Goal: Unclear

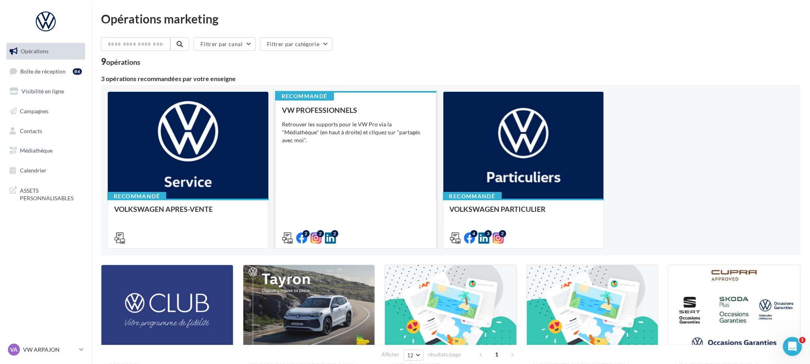
click at [357, 241] on div "2 2 2" at bounding box center [356, 238] width 148 height 10
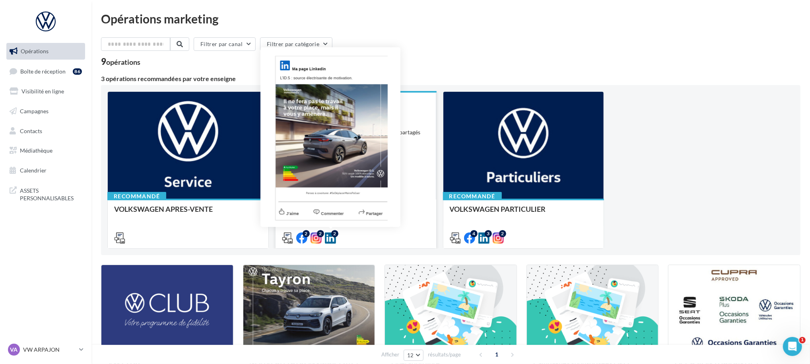
click at [325, 236] on icon at bounding box center [330, 238] width 11 height 11
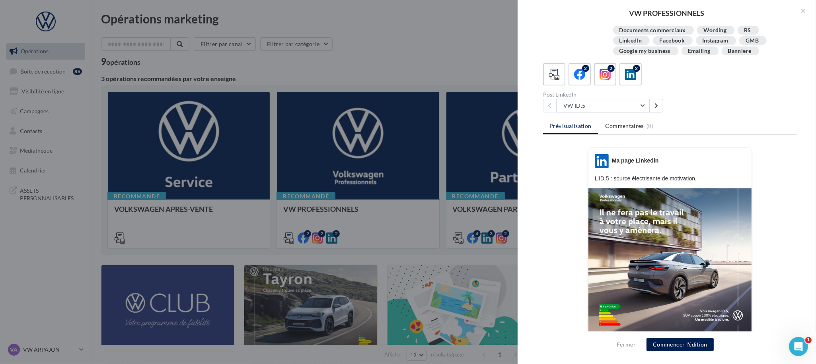
scroll to position [67, 0]
click at [628, 100] on button "VW ID.5" at bounding box center [602, 107] width 93 height 14
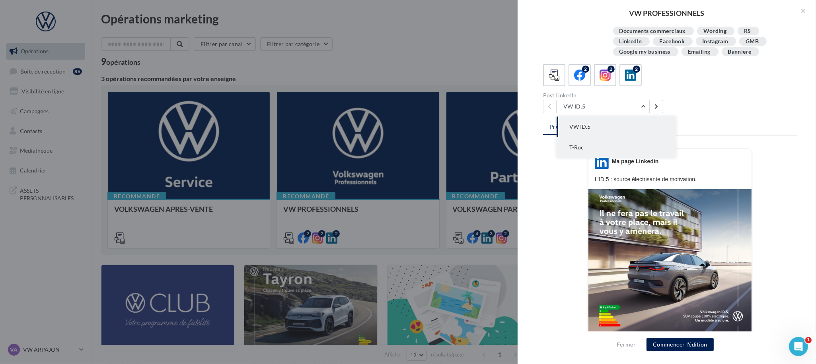
click at [592, 144] on button "T-Roc" at bounding box center [615, 147] width 119 height 21
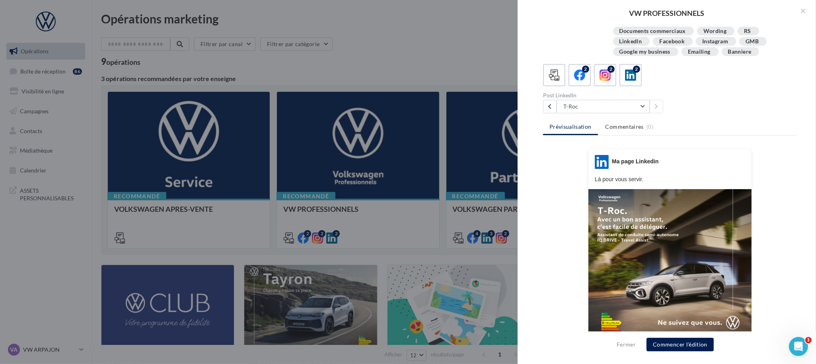
scroll to position [24, 0]
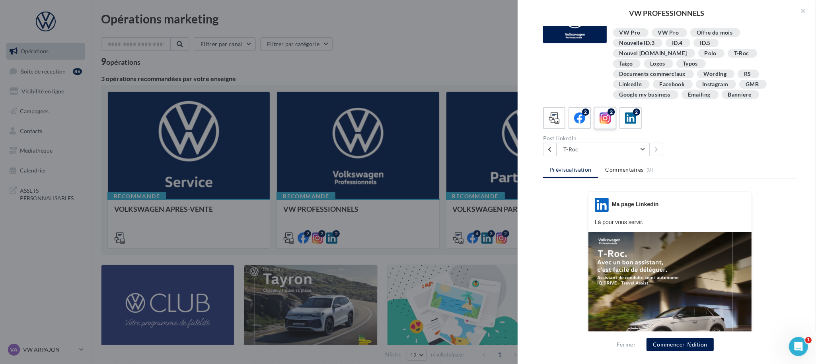
click at [599, 113] on icon at bounding box center [605, 119] width 12 height 12
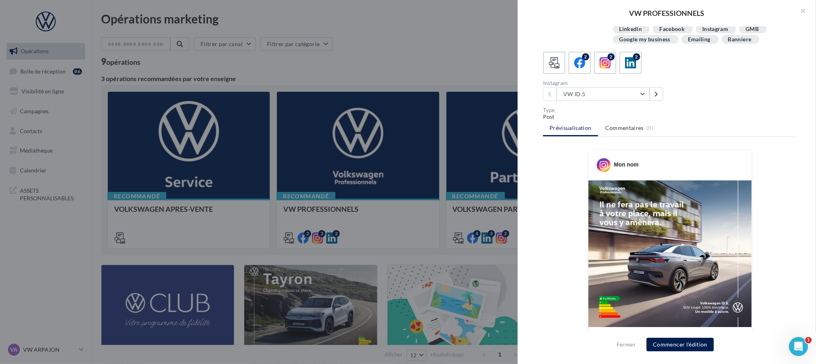
scroll to position [74, 0]
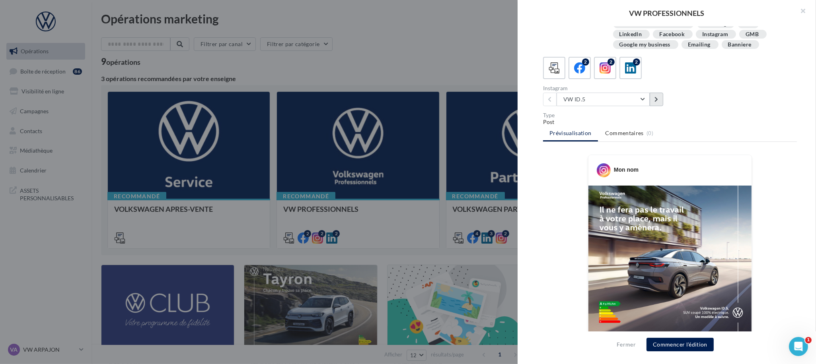
click at [658, 93] on button at bounding box center [656, 100] width 14 height 14
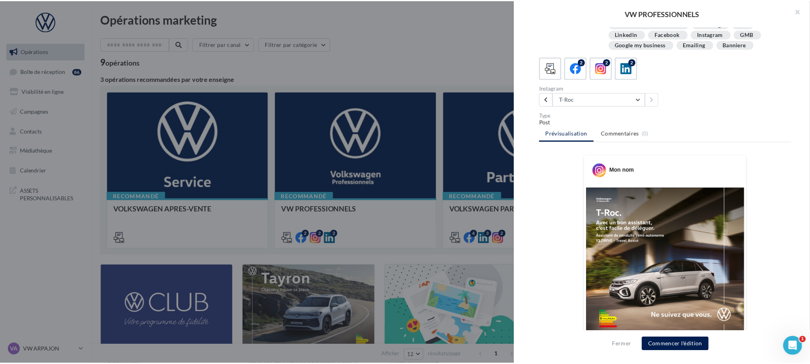
scroll to position [0, 0]
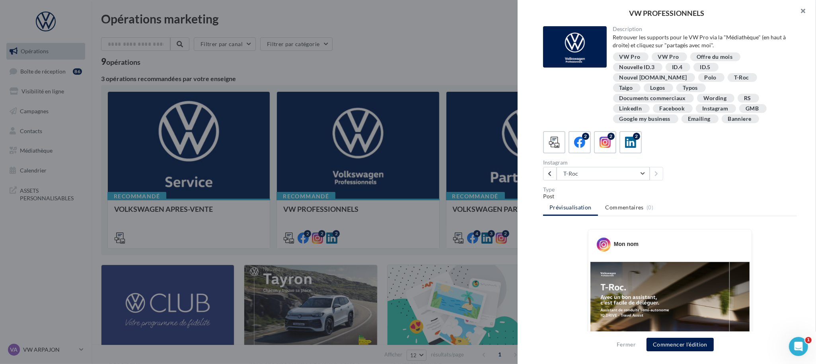
click at [800, 12] on button "button" at bounding box center [800, 12] width 32 height 24
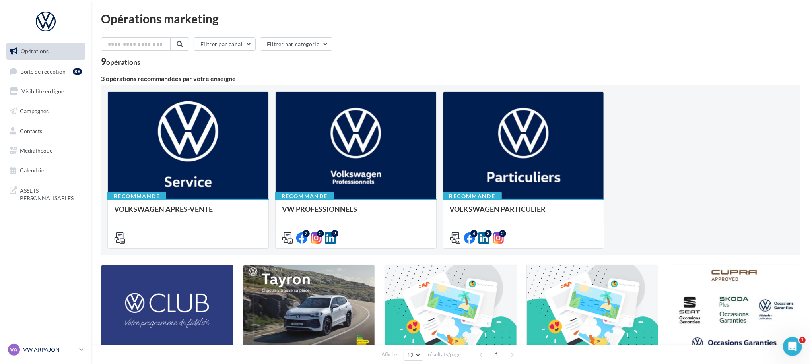
click at [44, 343] on link "VA VW ARPAJON vw-arp-jan" at bounding box center [45, 349] width 79 height 15
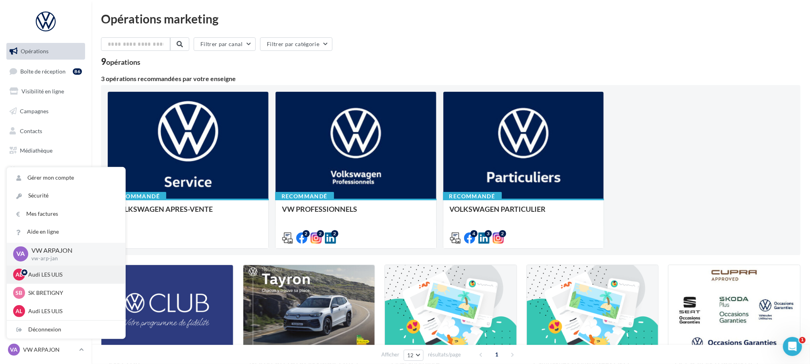
click at [68, 272] on p "Audi LES ULIS" at bounding box center [71, 275] width 87 height 8
